Goal: Task Accomplishment & Management: Use online tool/utility

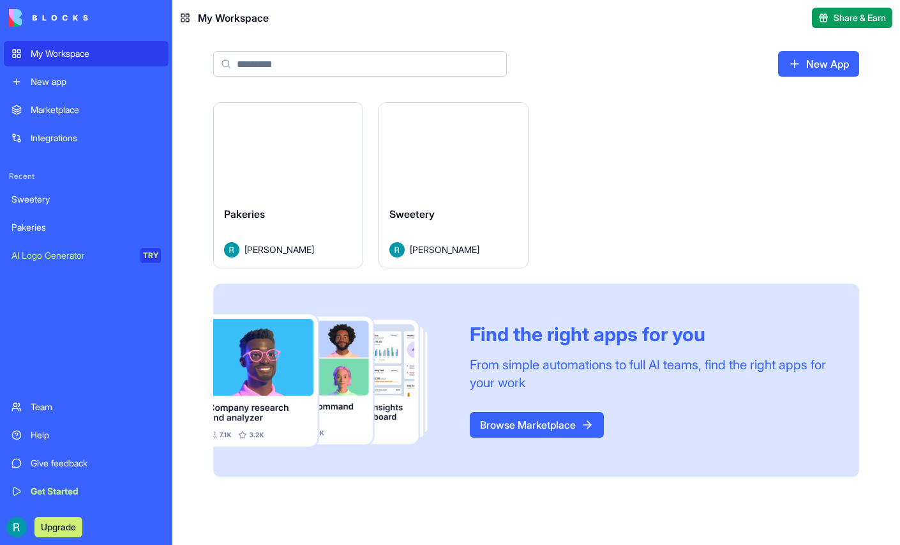
click at [502, 162] on button "Launch" at bounding box center [454, 150] width 96 height 26
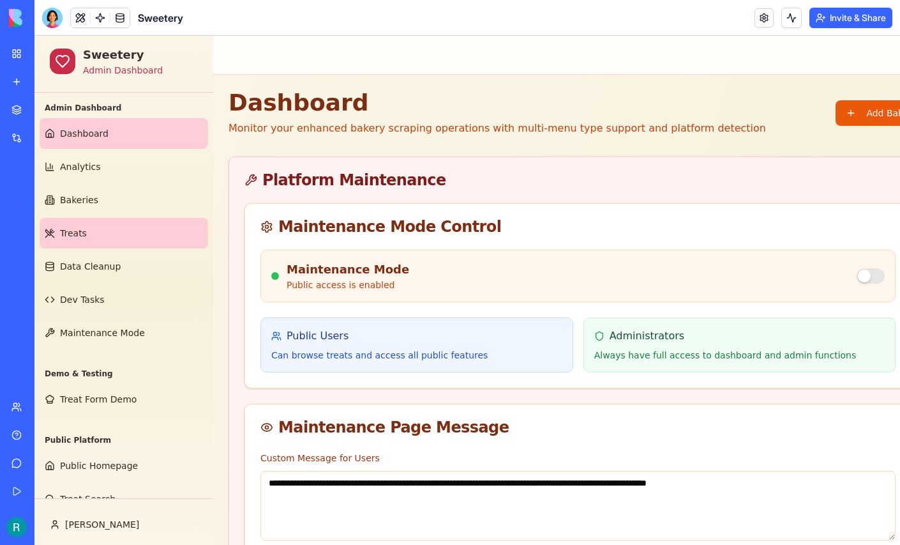
scroll to position [91, 0]
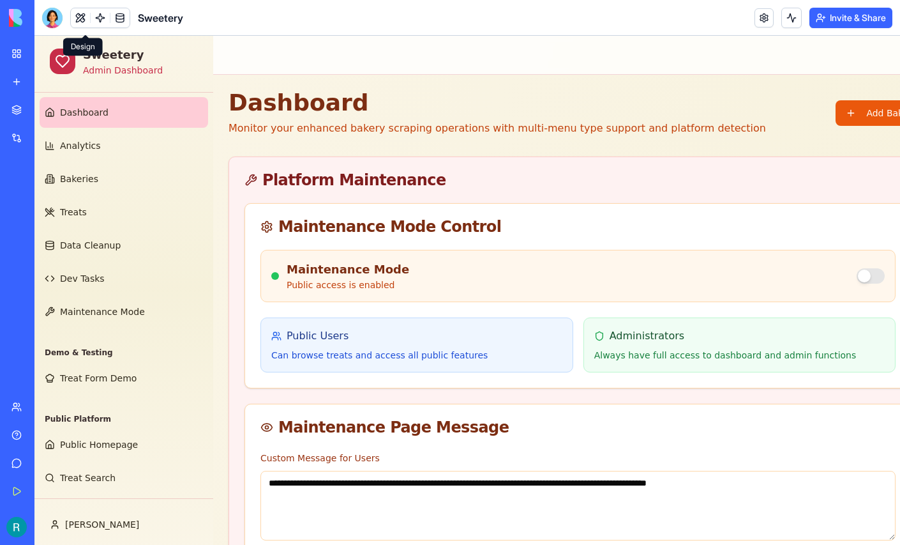
click at [86, 22] on button at bounding box center [80, 17] width 19 height 19
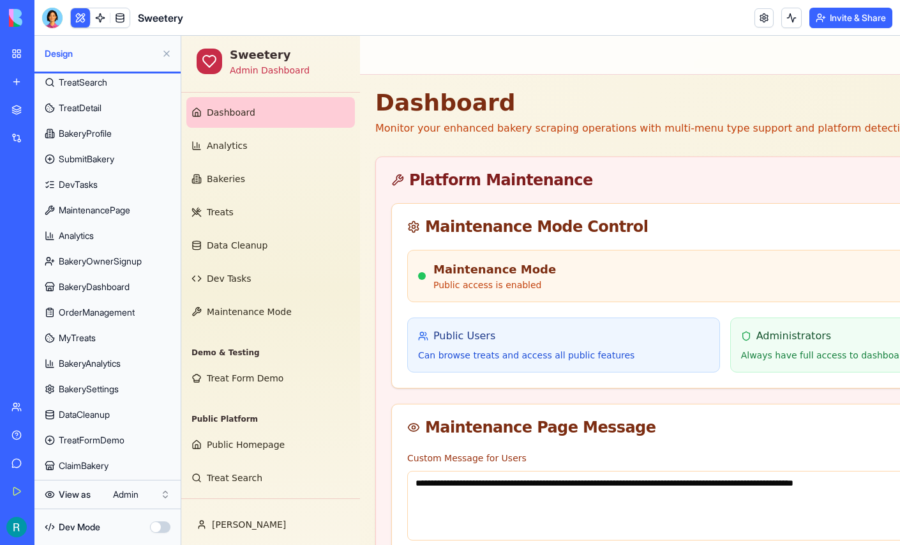
scroll to position [0, 0]
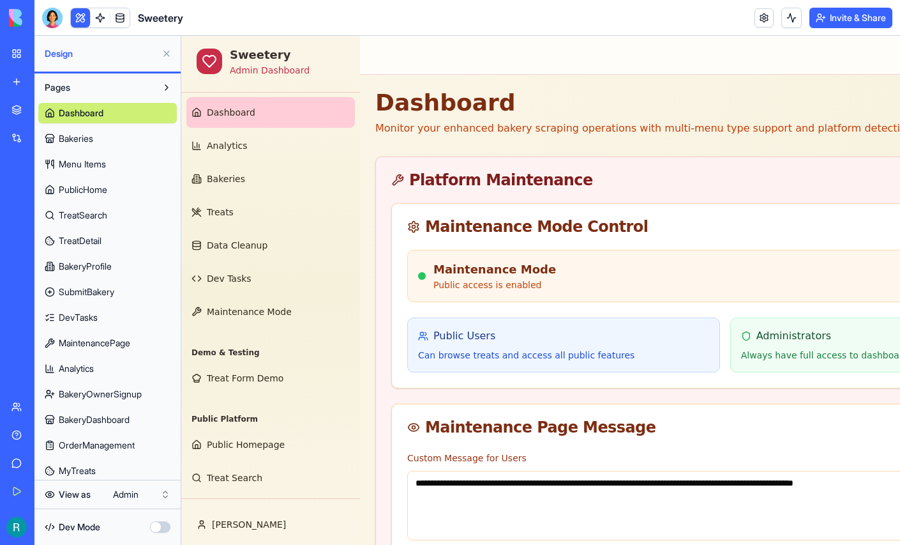
click at [163, 64] on button at bounding box center [166, 53] width 20 height 20
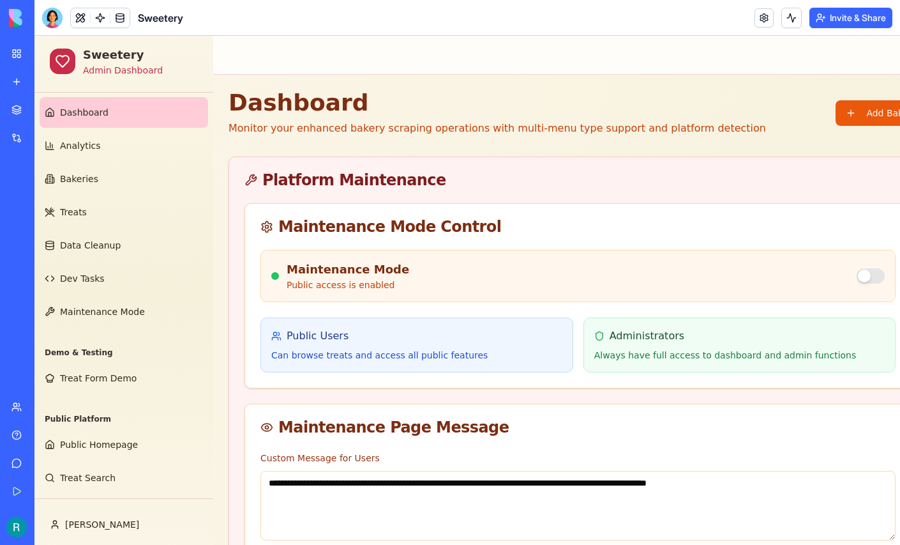
scroll to position [0, 53]
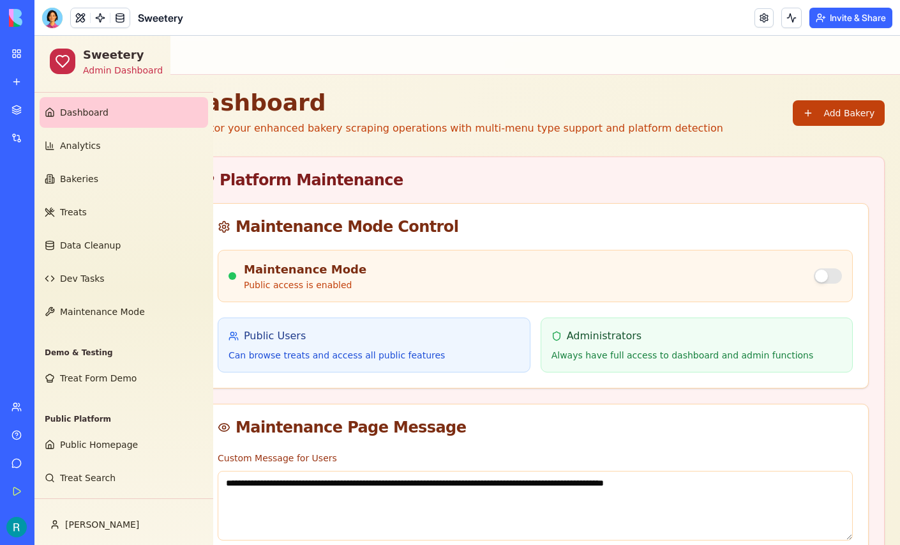
click at [845, 126] on button "Add Bakery" at bounding box center [839, 113] width 92 height 26
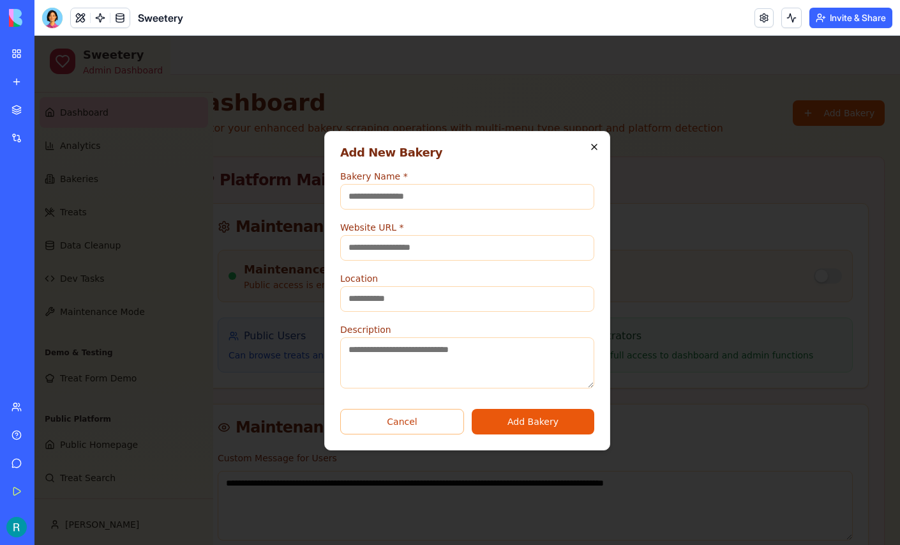
click at [600, 142] on icon "button" at bounding box center [594, 147] width 10 height 10
